Goal: Task Accomplishment & Management: Manage account settings

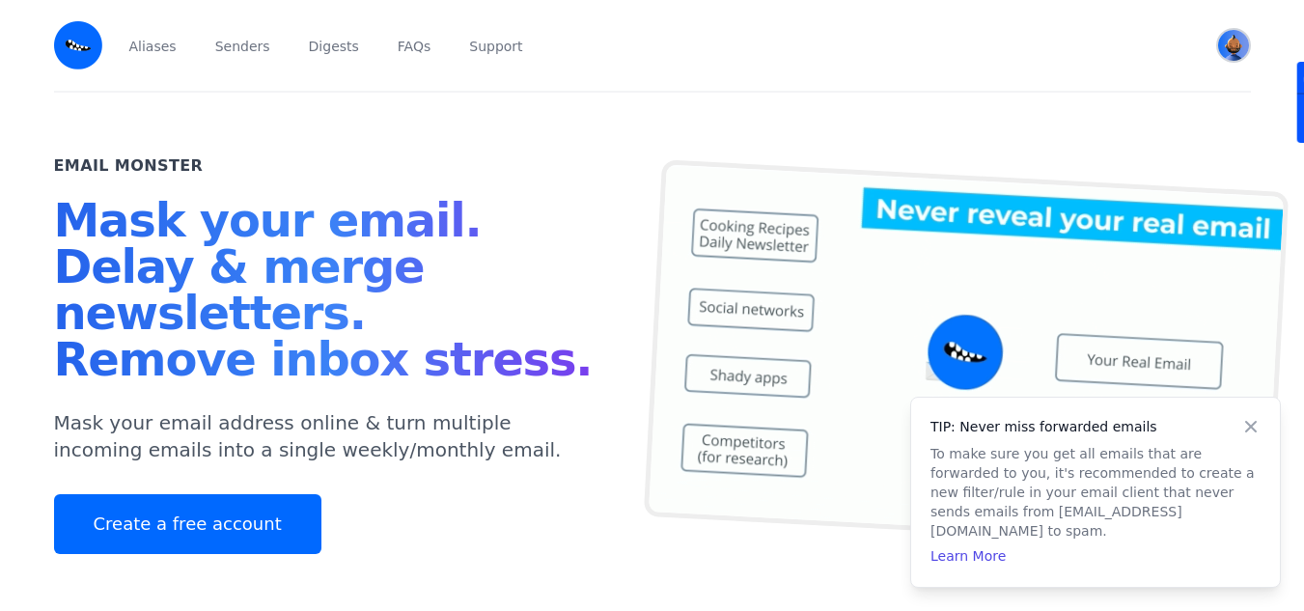
click at [1226, 50] on img "User menu" at bounding box center [1233, 45] width 31 height 31
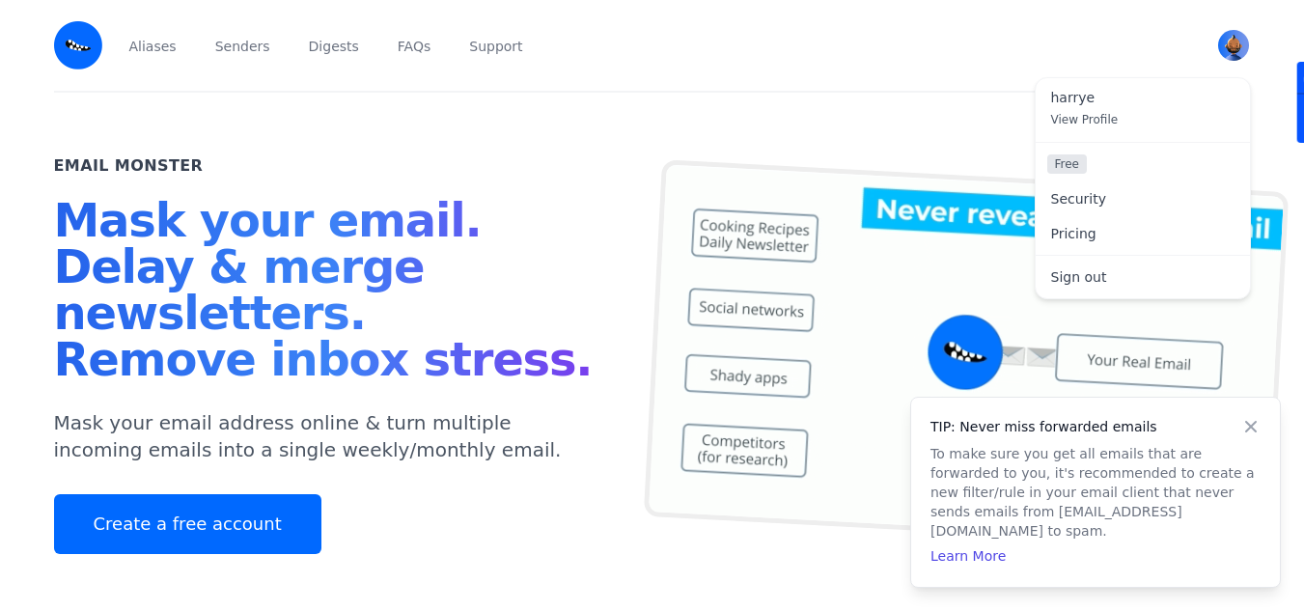
click at [771, 74] on div "Aliases Senders Digests FAQs Support" at bounding box center [653, 45] width 1056 height 91
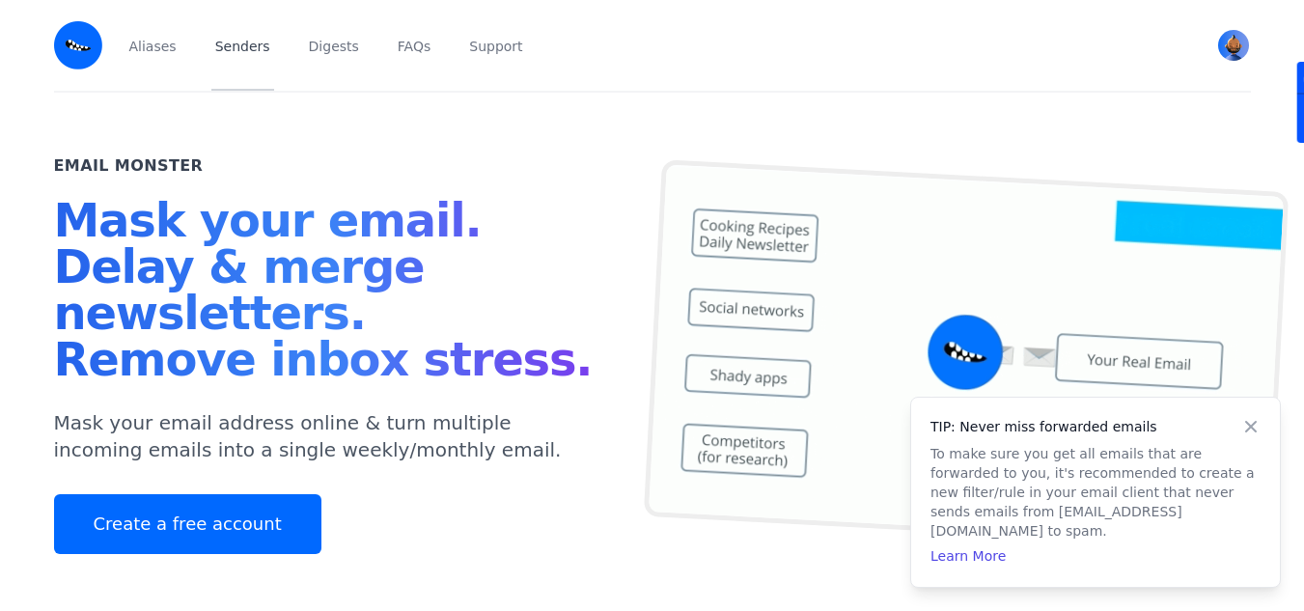
click at [237, 50] on link "Senders" at bounding box center [242, 45] width 63 height 91
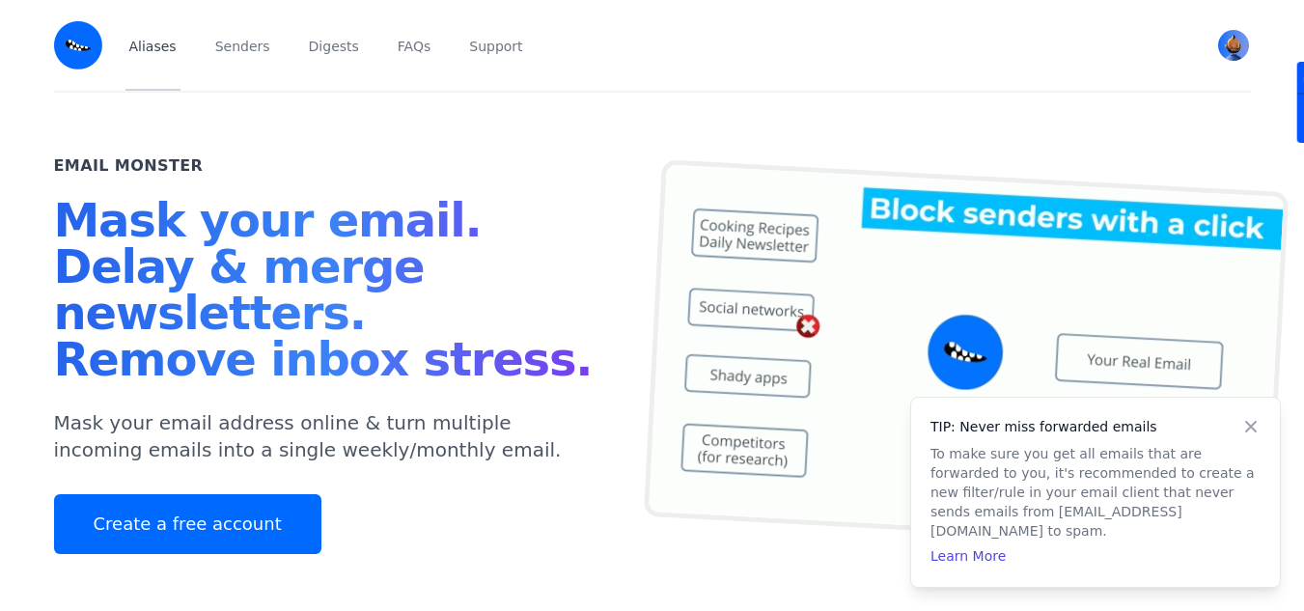
click at [159, 51] on link "Aliases" at bounding box center [152, 45] width 55 height 91
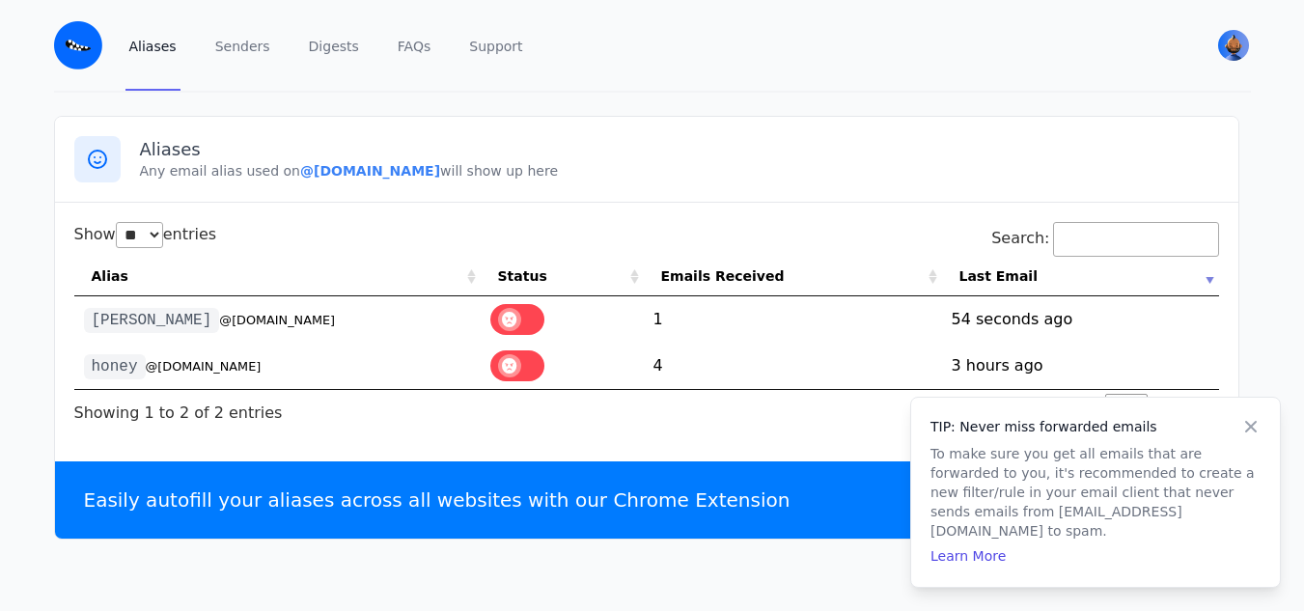
select select "**"
click at [717, 303] on td "1" at bounding box center [793, 319] width 298 height 46
click at [1250, 428] on icon at bounding box center [1251, 423] width 12 height 12
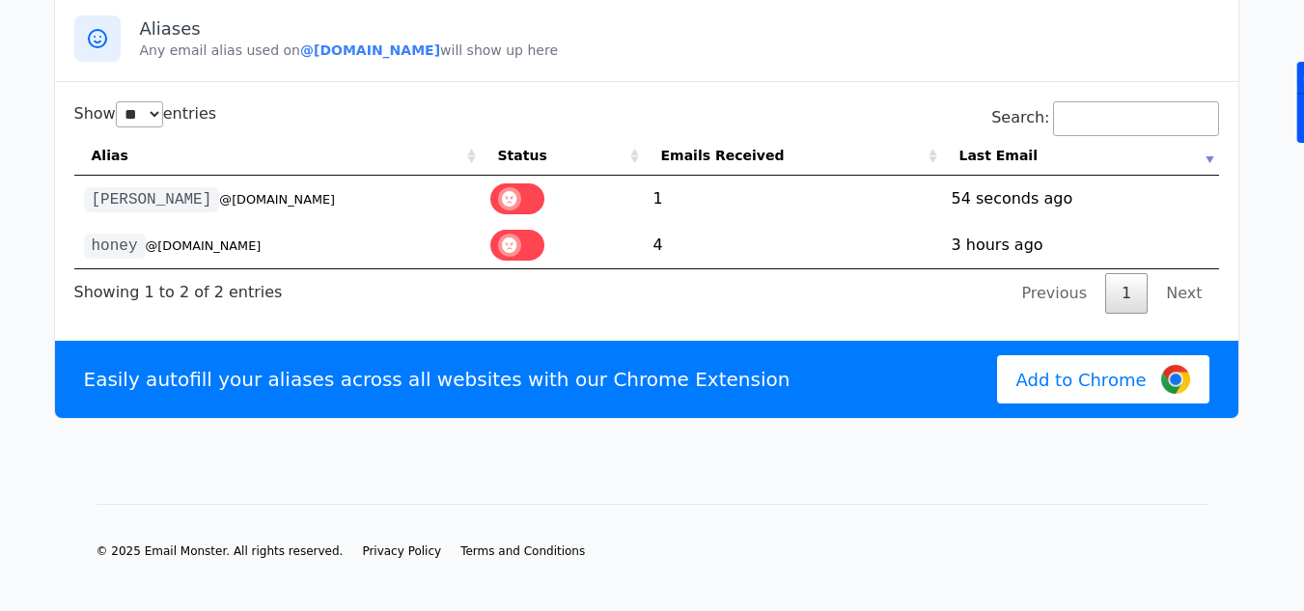
scroll to position [122, 0]
